Goal: Information Seeking & Learning: Find specific fact

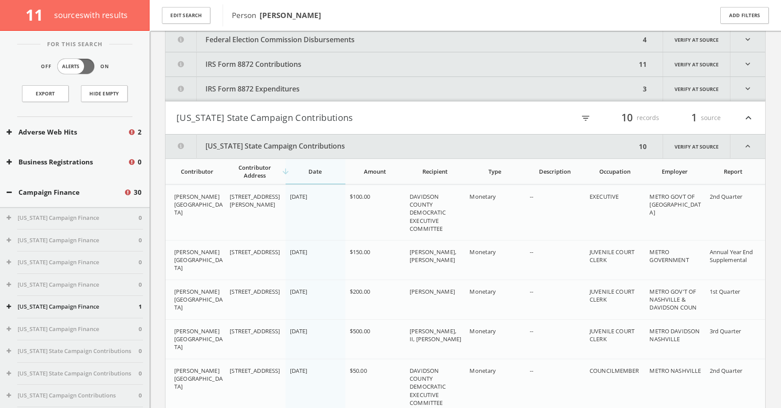
scroll to position [98, 0]
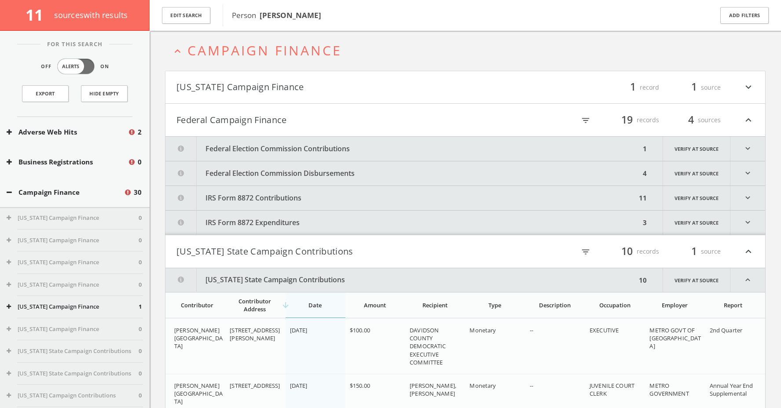
click at [272, 151] on button "Federal Election Commission Contributions" at bounding box center [402, 149] width 475 height 24
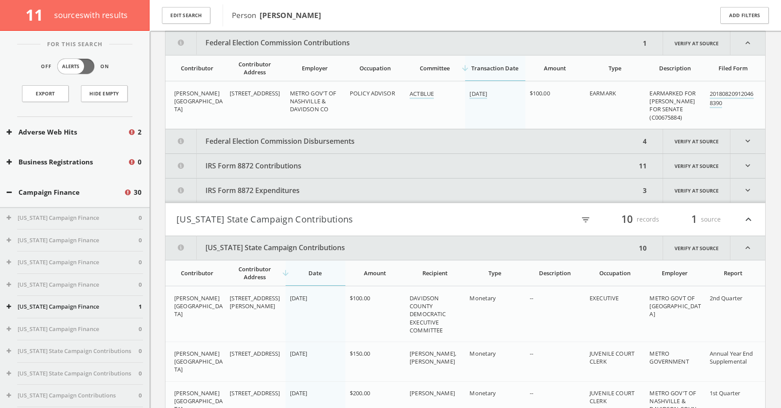
click at [299, 165] on button "IRS Form 8872 Contributions" at bounding box center [400, 166] width 471 height 24
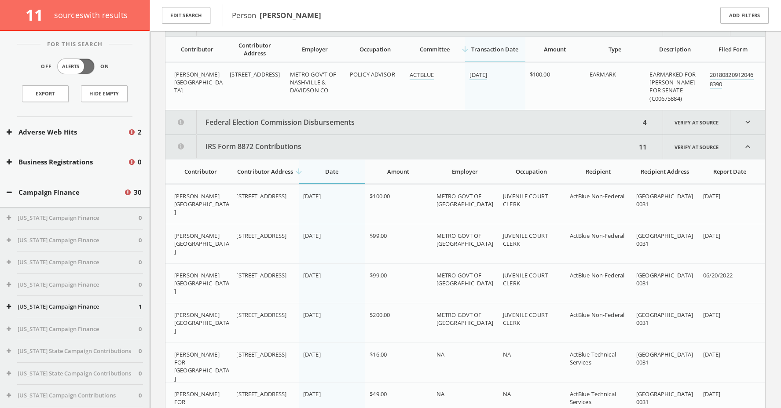
scroll to position [18, 0]
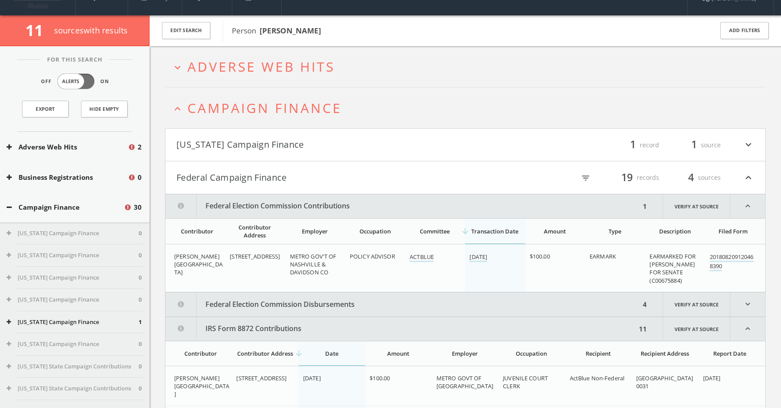
click at [40, 215] on div "Campaign Finance 30" at bounding box center [75, 207] width 150 height 30
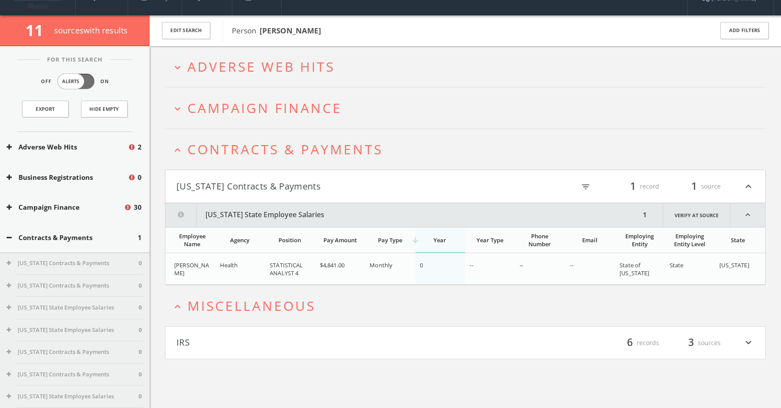
click at [48, 238] on button "Contracts & Payments" at bounding box center [72, 238] width 131 height 10
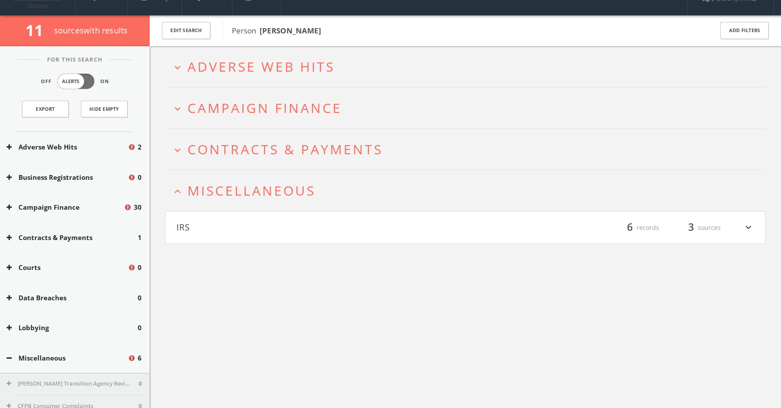
click at [42, 261] on div "Courts 0" at bounding box center [75, 267] width 150 height 30
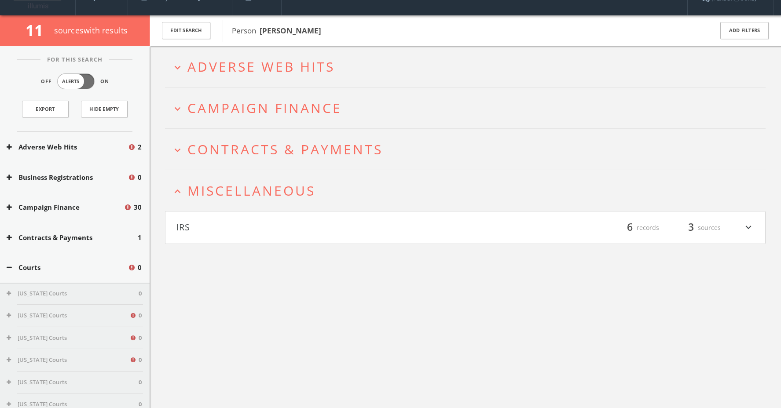
click at [319, 76] on h2 "expand_more Adverse Web Hits" at bounding box center [465, 66] width 600 height 41
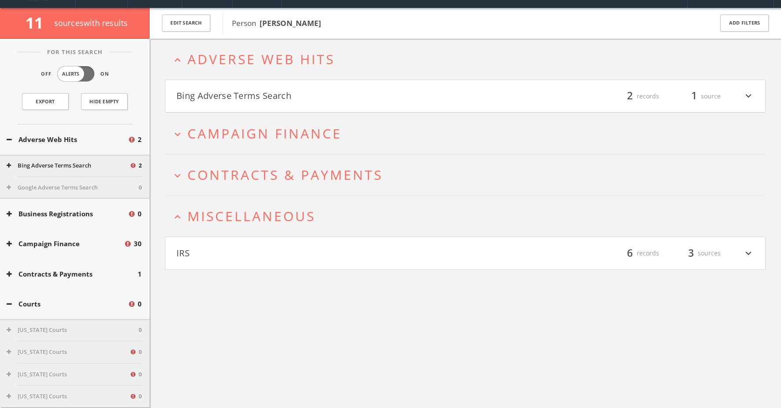
click at [317, 86] on h4 "Bing Adverse Terms Search filter_list 2 records 1 source expand_more" at bounding box center [465, 96] width 600 height 33
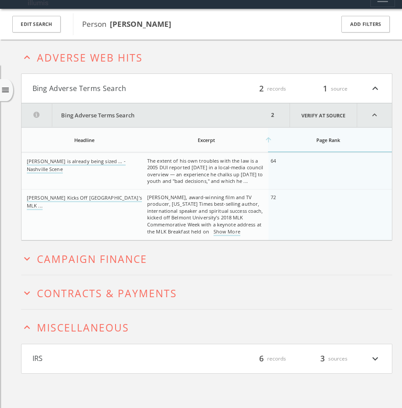
scroll to position [0, 0]
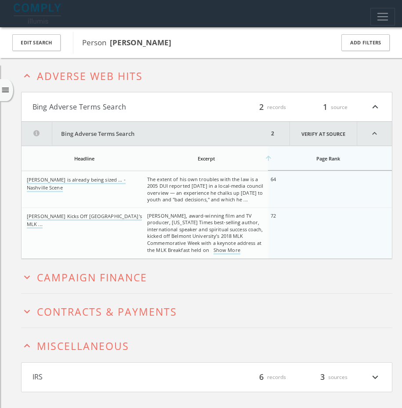
drag, startPoint x: 179, startPoint y: 43, endPoint x: 111, endPoint y: 40, distance: 67.3
click at [110, 40] on span "Person [PERSON_NAME]" at bounding box center [202, 42] width 241 height 11
copy b "[PERSON_NAME]"
